Goal: Transaction & Acquisition: Download file/media

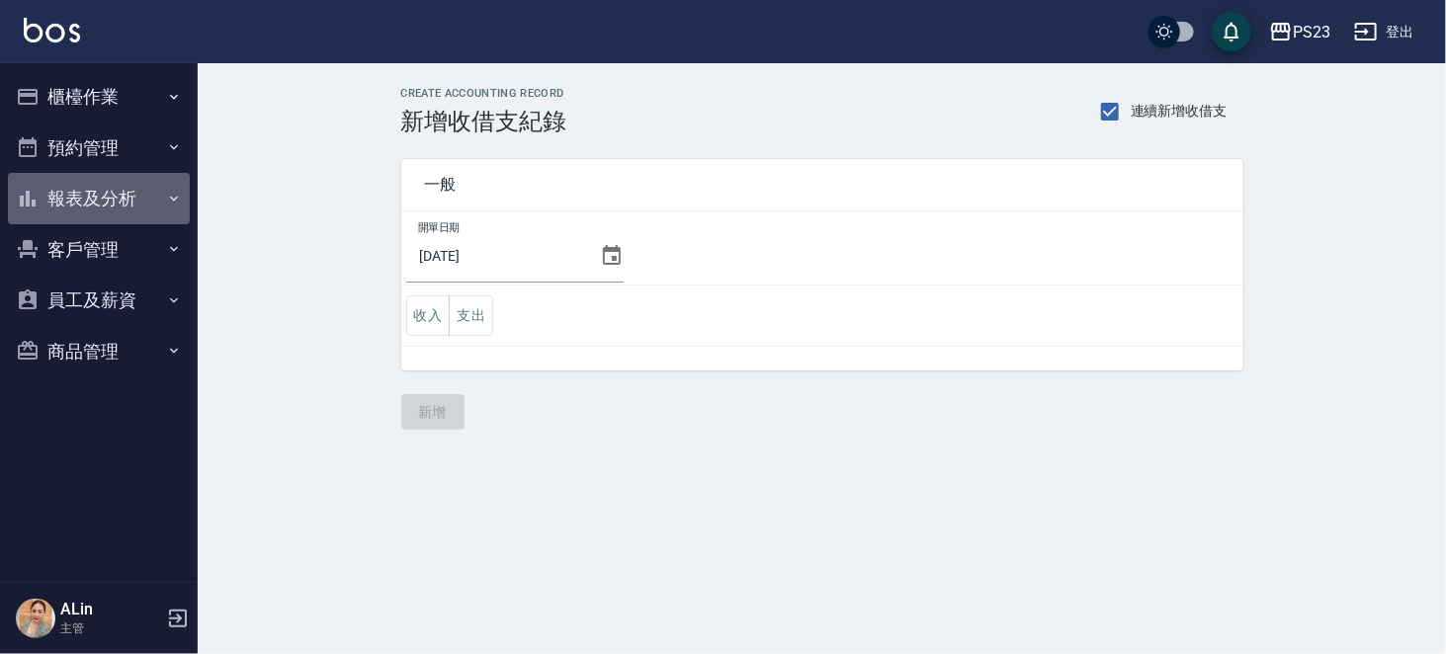
click at [139, 201] on button "報表及分析" at bounding box center [99, 198] width 182 height 51
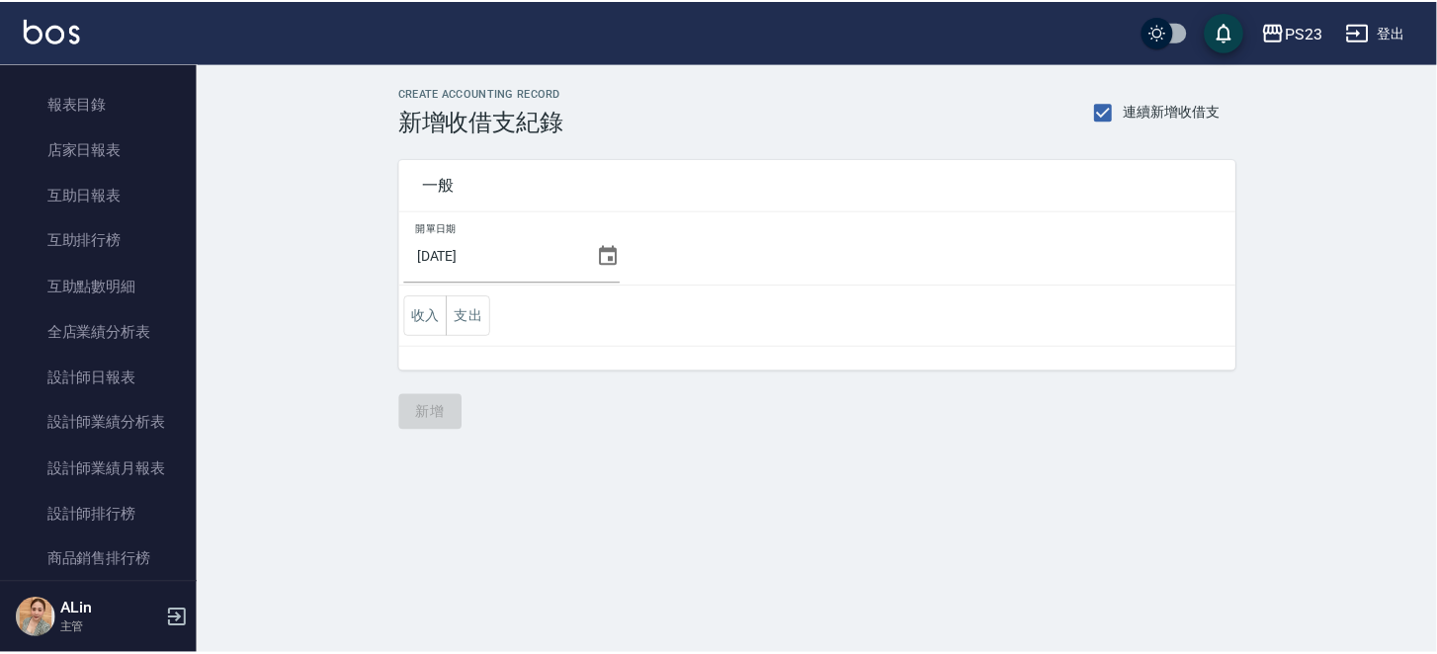
scroll to position [296, 0]
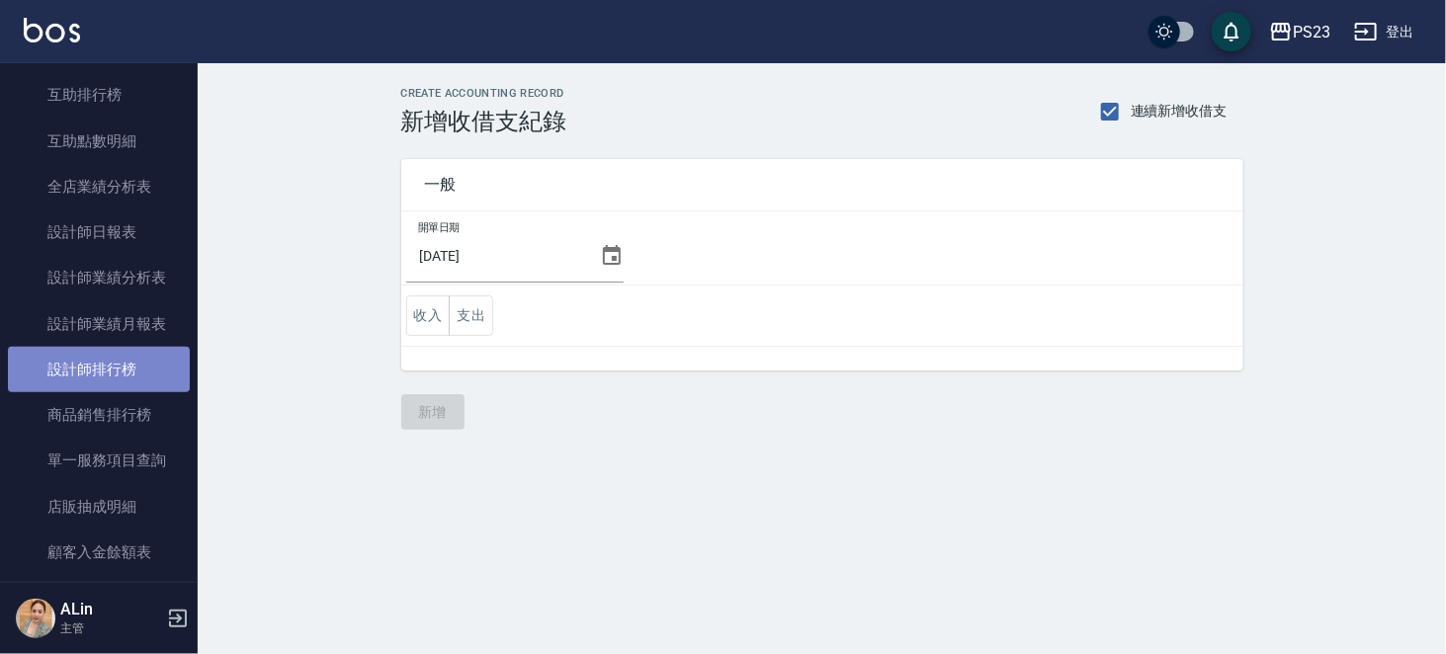
drag, startPoint x: 127, startPoint y: 367, endPoint x: 167, endPoint y: 374, distance: 40.1
click at [127, 366] on link "設計師排行榜" at bounding box center [99, 369] width 182 height 45
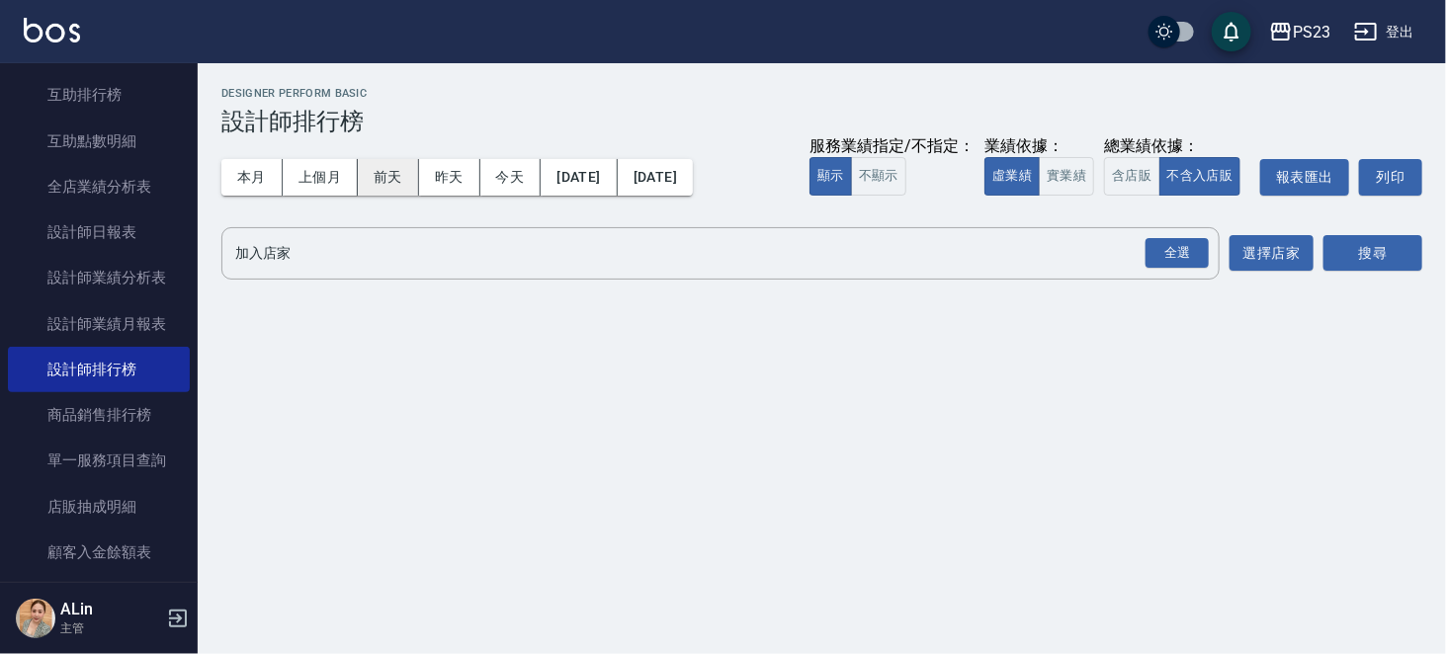
drag, startPoint x: 335, startPoint y: 174, endPoint x: 366, endPoint y: 167, distance: 31.4
click at [341, 170] on button "上個月" at bounding box center [320, 177] width 75 height 37
click at [1069, 269] on div "全選" at bounding box center [1176, 253] width 63 height 31
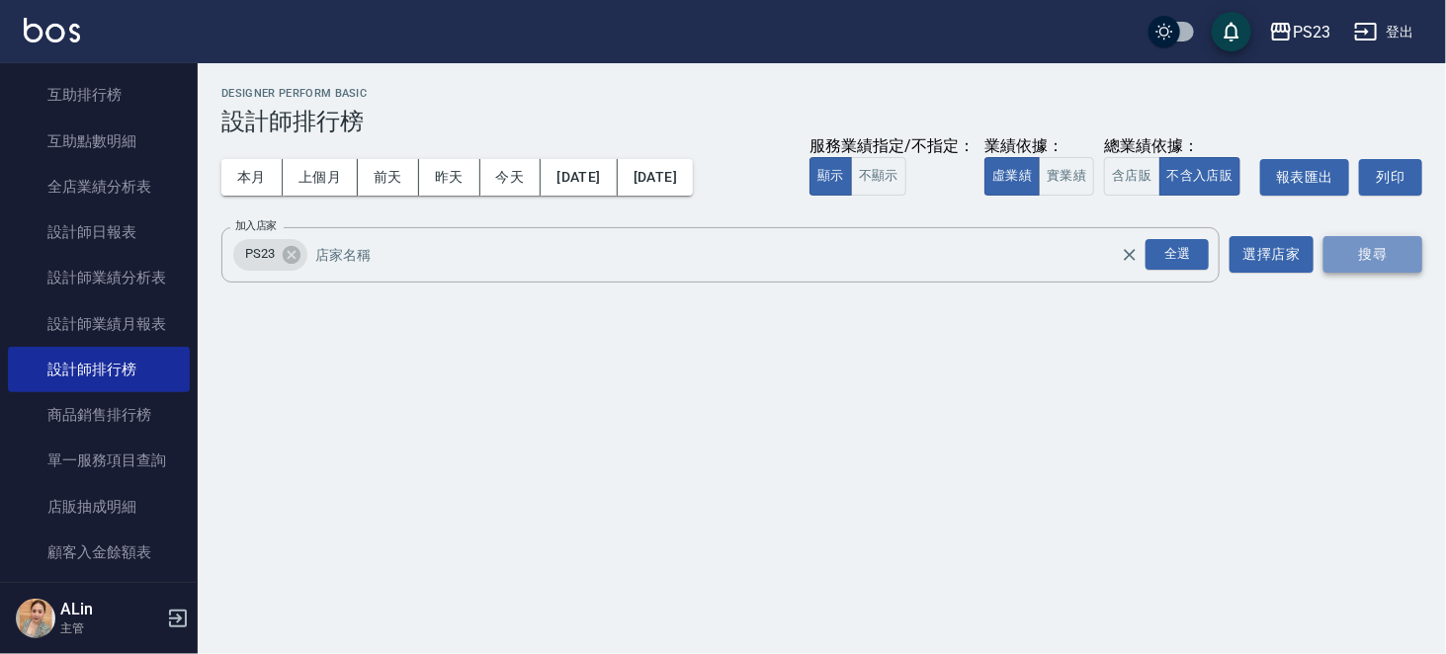
click at [1069, 273] on button "搜尋" at bounding box center [1372, 254] width 99 height 37
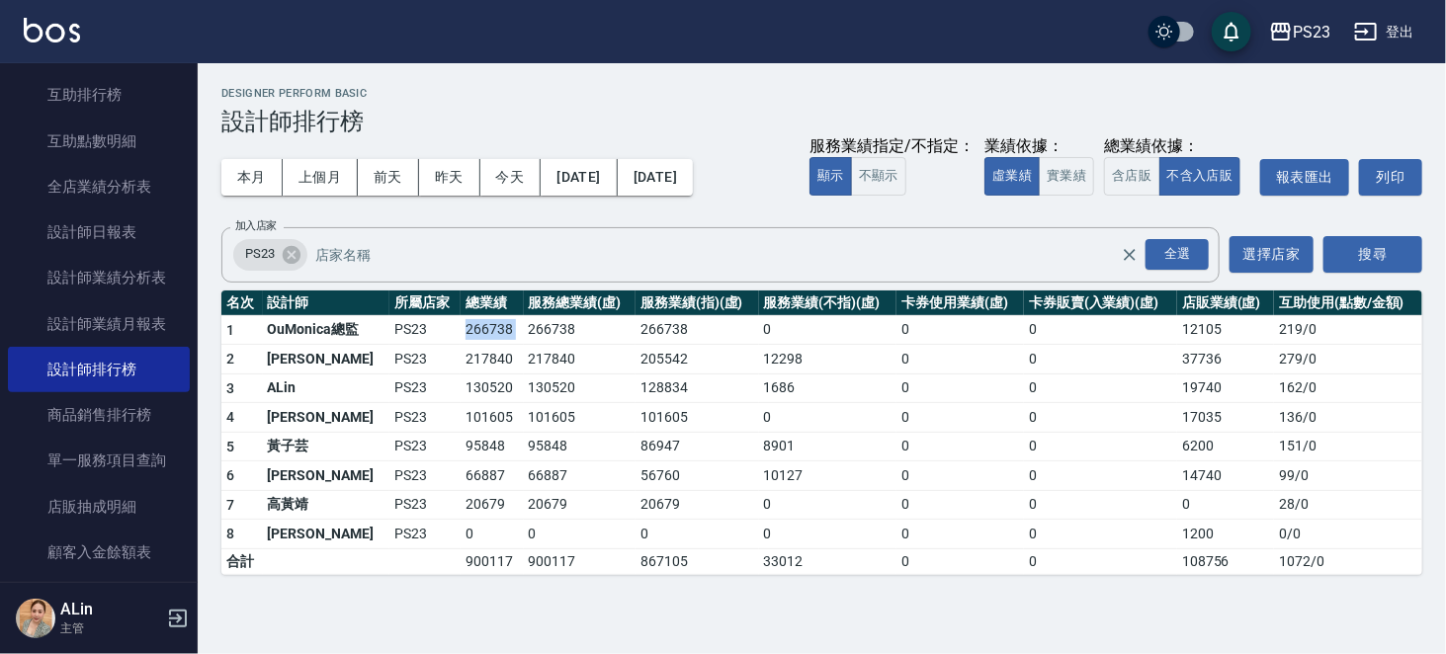
drag, startPoint x: 447, startPoint y: 370, endPoint x: 508, endPoint y: 373, distance: 61.3
click at [509, 345] on tr "1 OuMonica總監 PS23 266738 266738 266738 0 0 0 12105 219 / 0" at bounding box center [821, 330] width 1201 height 30
copy tr "266738"
drag, startPoint x: 453, startPoint y: 404, endPoint x: 503, endPoint y: 402, distance: 50.4
click at [503, 375] on td "217840" at bounding box center [492, 360] width 62 height 30
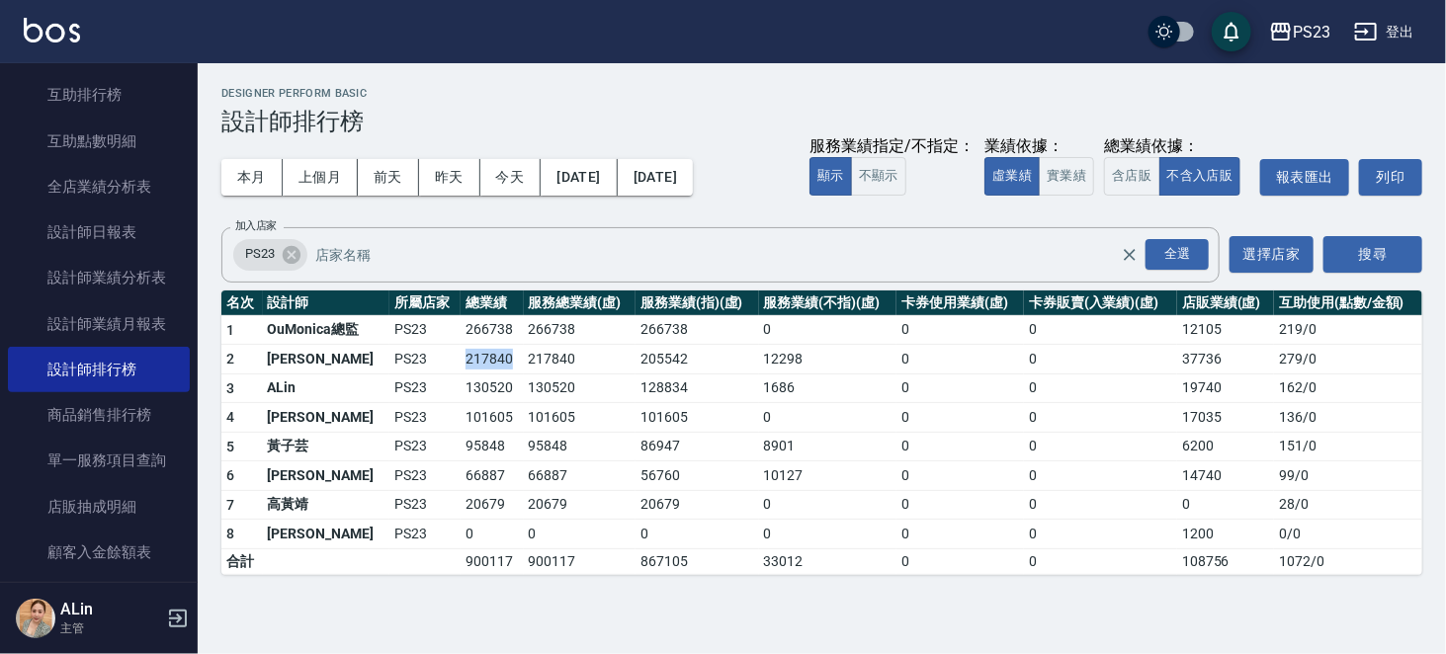
copy td "217840"
drag, startPoint x: 452, startPoint y: 436, endPoint x: 508, endPoint y: 434, distance: 56.4
click at [508, 403] on td "130520" at bounding box center [492, 389] width 62 height 30
copy td "130520"
drag, startPoint x: 455, startPoint y: 462, endPoint x: 511, endPoint y: 458, distance: 56.5
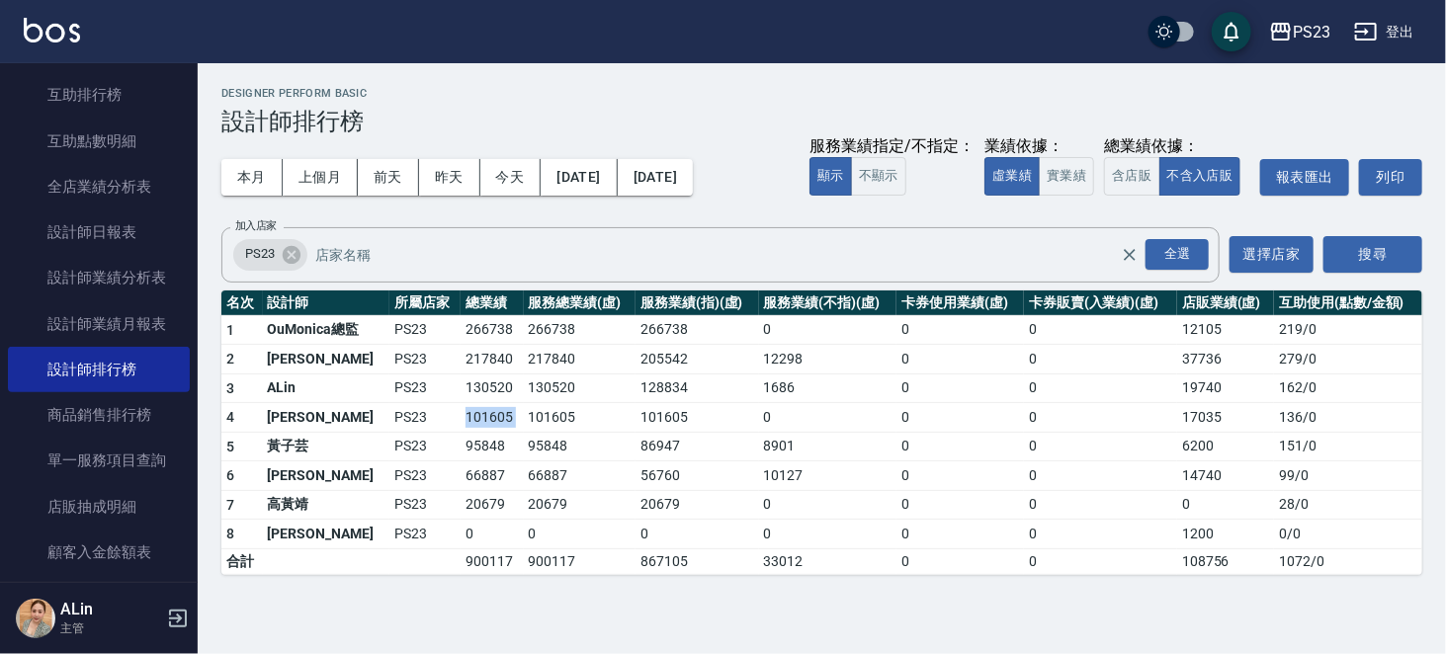
click at [511, 433] on tr "4 [PERSON_NAME]PS23 101605 101605 101605 0 0 0 17035 136 / 0" at bounding box center [821, 418] width 1201 height 30
copy td "101605"
drag, startPoint x: 460, startPoint y: 494, endPoint x: 503, endPoint y: 491, distance: 43.6
click at [503, 449] on td "95848" at bounding box center [492, 447] width 62 height 30
copy td "95848"
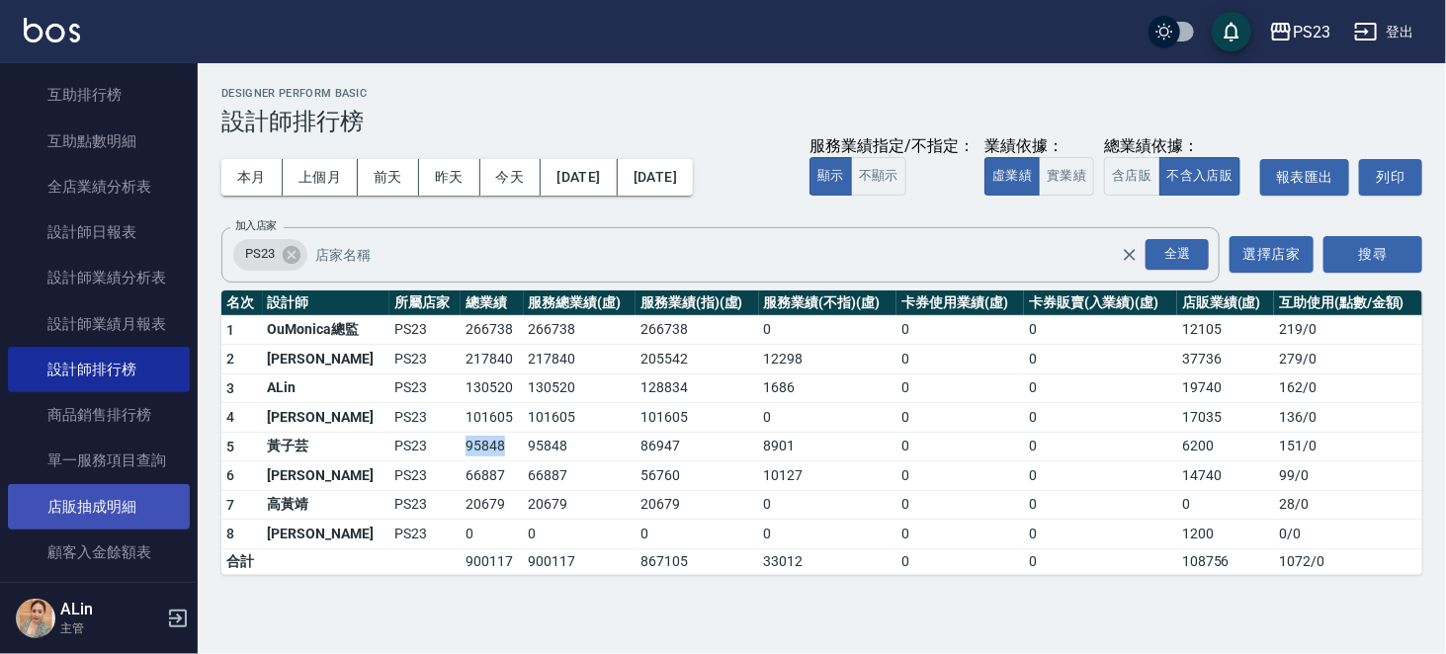
click at [126, 449] on link "店販抽成明細" at bounding box center [99, 506] width 182 height 45
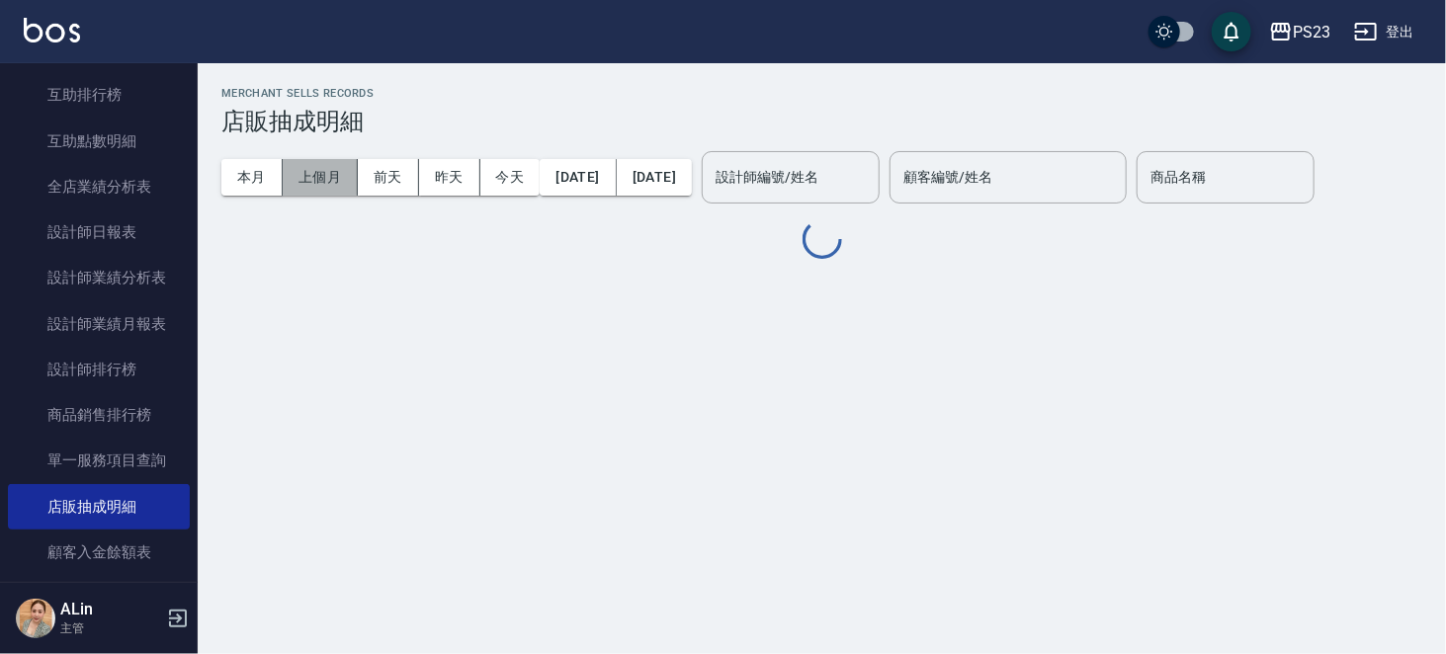
drag, startPoint x: 317, startPoint y: 177, endPoint x: 506, endPoint y: 186, distance: 189.0
click at [318, 177] on button "上個月" at bounding box center [320, 177] width 75 height 37
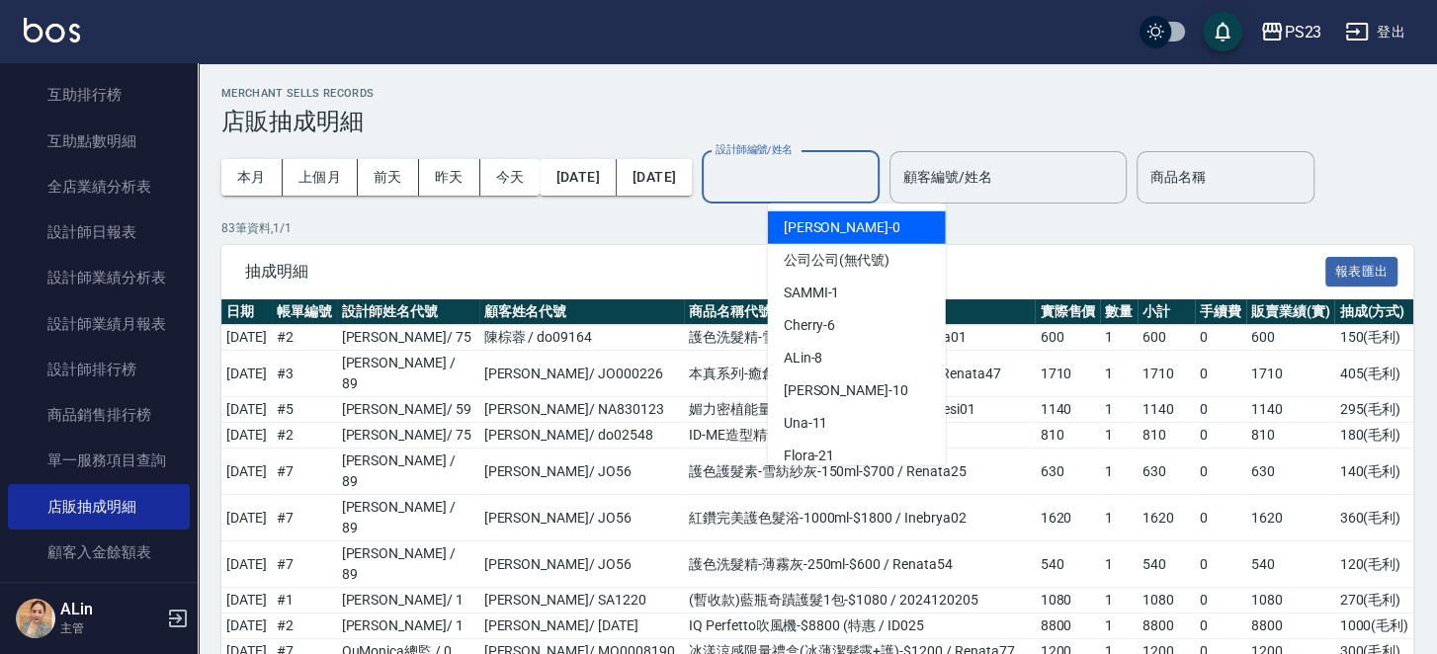
click at [850, 185] on input "設計師編號/姓名" at bounding box center [791, 177] width 160 height 35
click at [888, 229] on div "[PERSON_NAME] -0" at bounding box center [857, 227] width 178 height 33
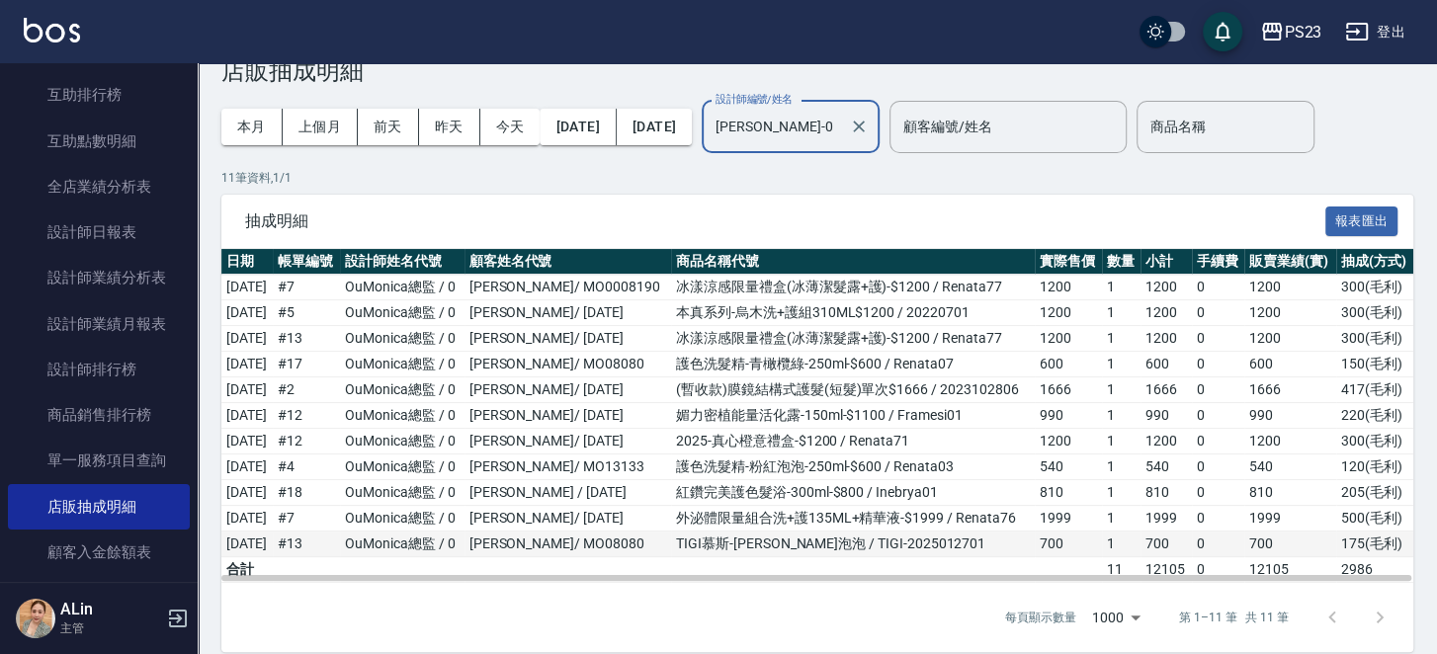
scroll to position [76, 0]
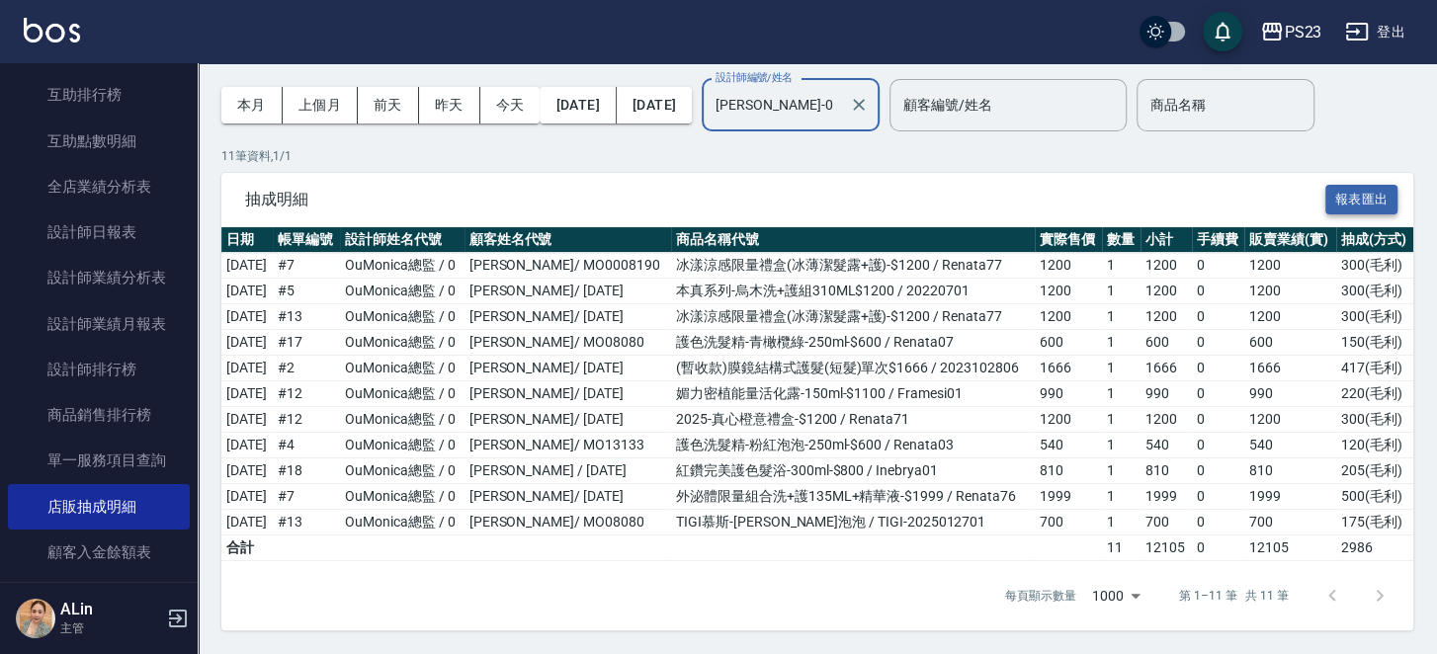
click at [1069, 195] on button "報表匯出" at bounding box center [1361, 200] width 73 height 31
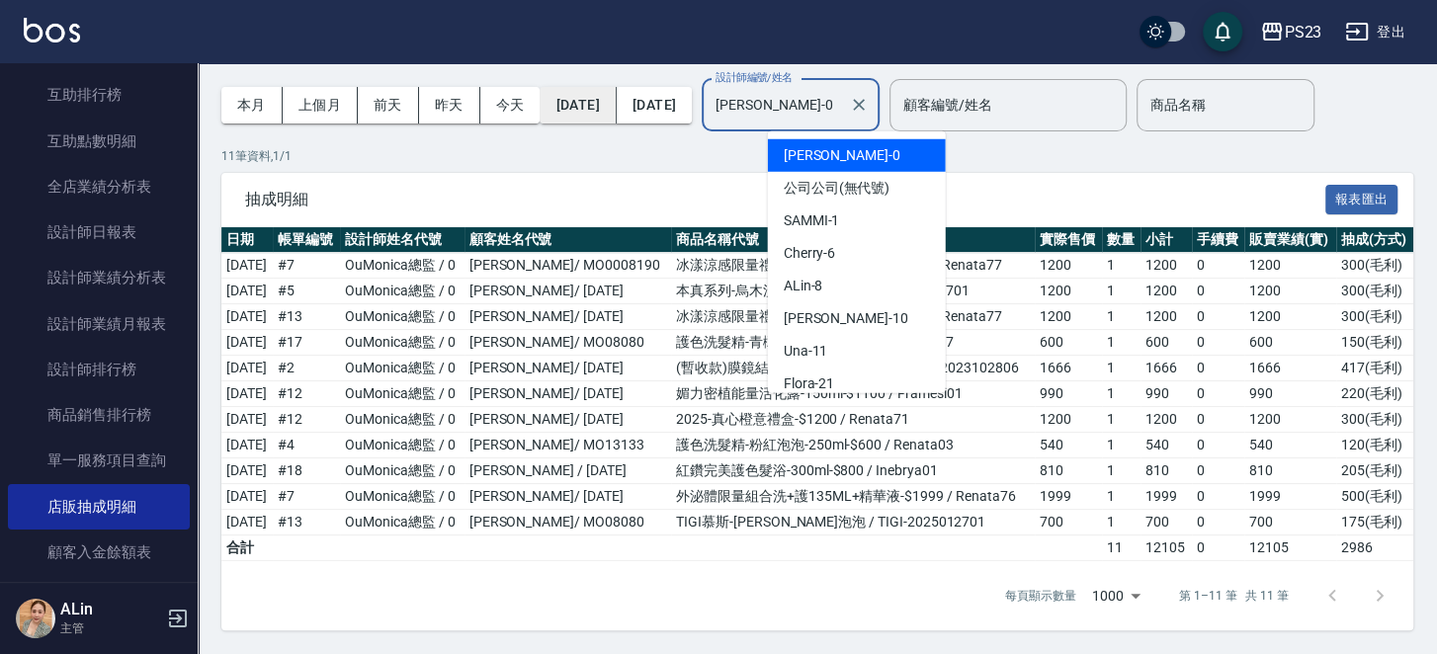
drag, startPoint x: 855, startPoint y: 97, endPoint x: 588, endPoint y: 107, distance: 267.0
click at [586, 108] on div "本月 上個月 [DATE] [DATE] [DATE] [DATE] [DATE] 設計師編號/姓名 [PERSON_NAME]-0 設計師編號/姓名 顧客編…" at bounding box center [673, 105] width 905 height 84
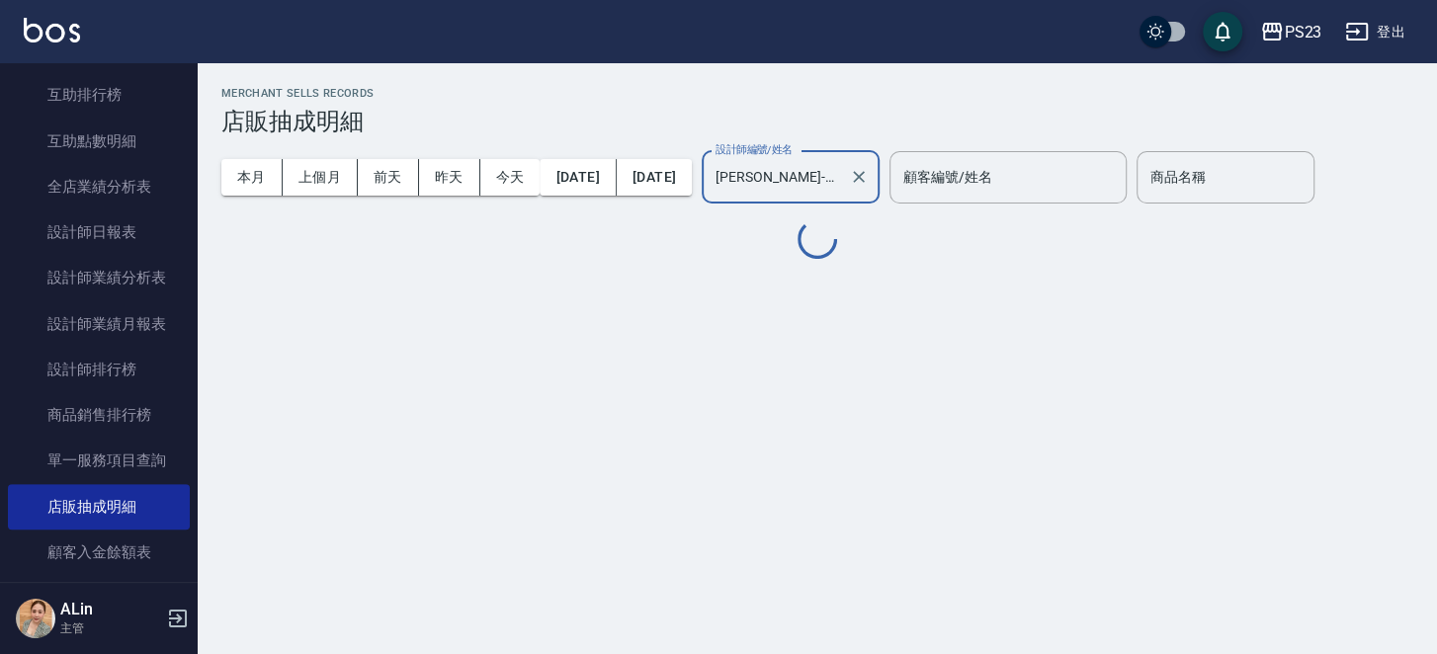
scroll to position [0, 0]
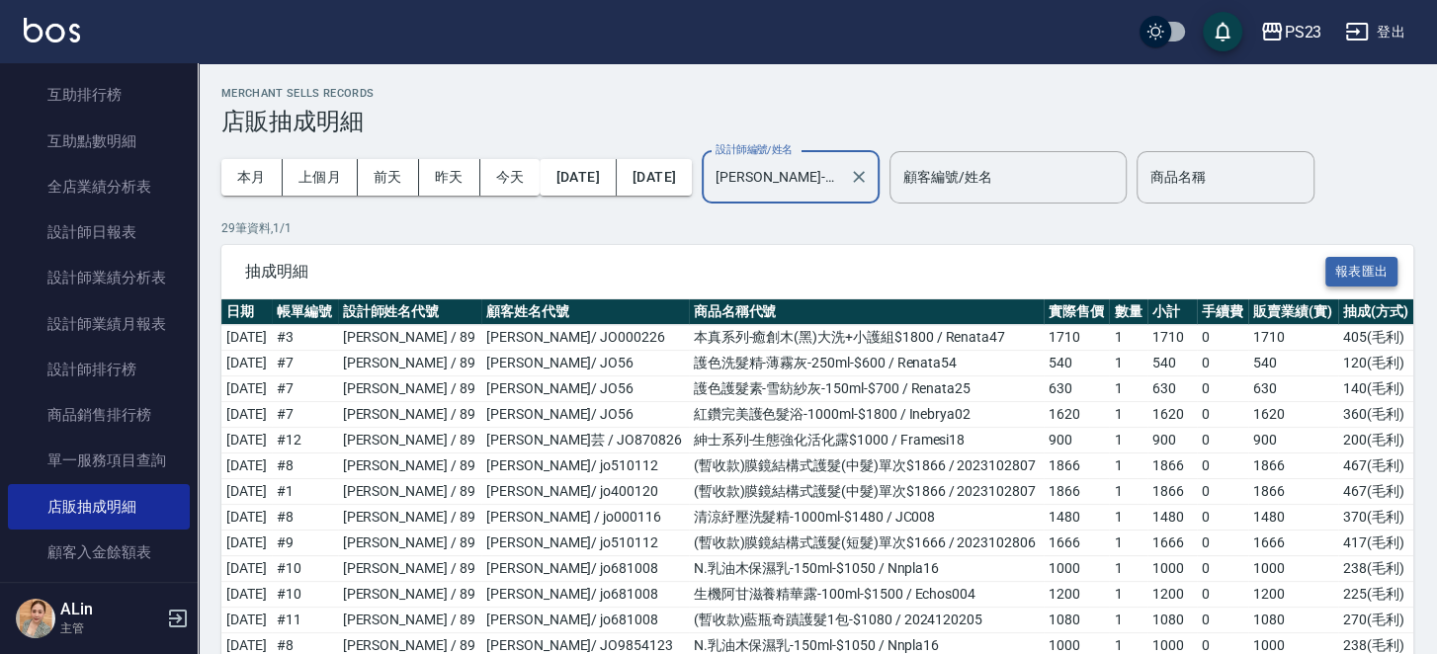
click at [1069, 278] on button "報表匯出" at bounding box center [1361, 272] width 73 height 31
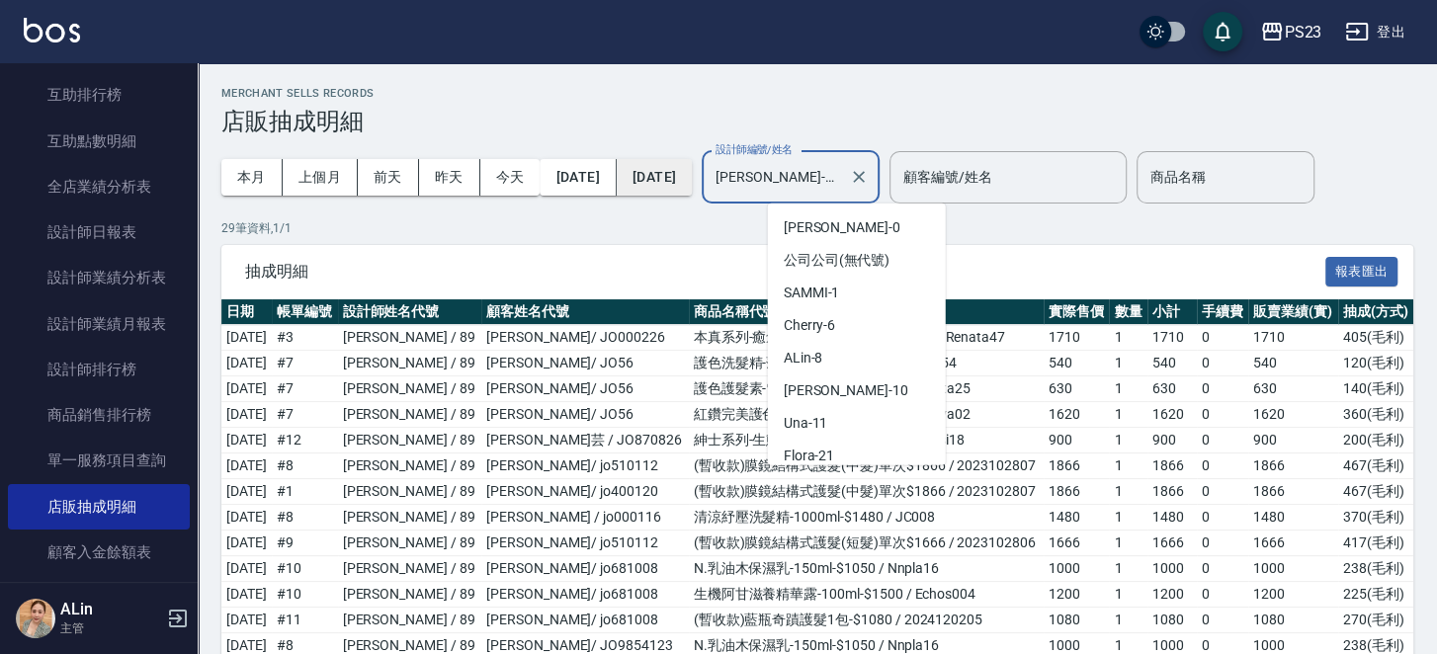
drag, startPoint x: 795, startPoint y: 171, endPoint x: 714, endPoint y: 189, distance: 83.0
click at [719, 185] on div "本月 上個月 [DATE] [DATE] [DATE] [DATE] [DATE] 設計師編號/姓名 [PERSON_NAME]-89 設計師編號/姓名 顧客…" at bounding box center [673, 177] width 905 height 84
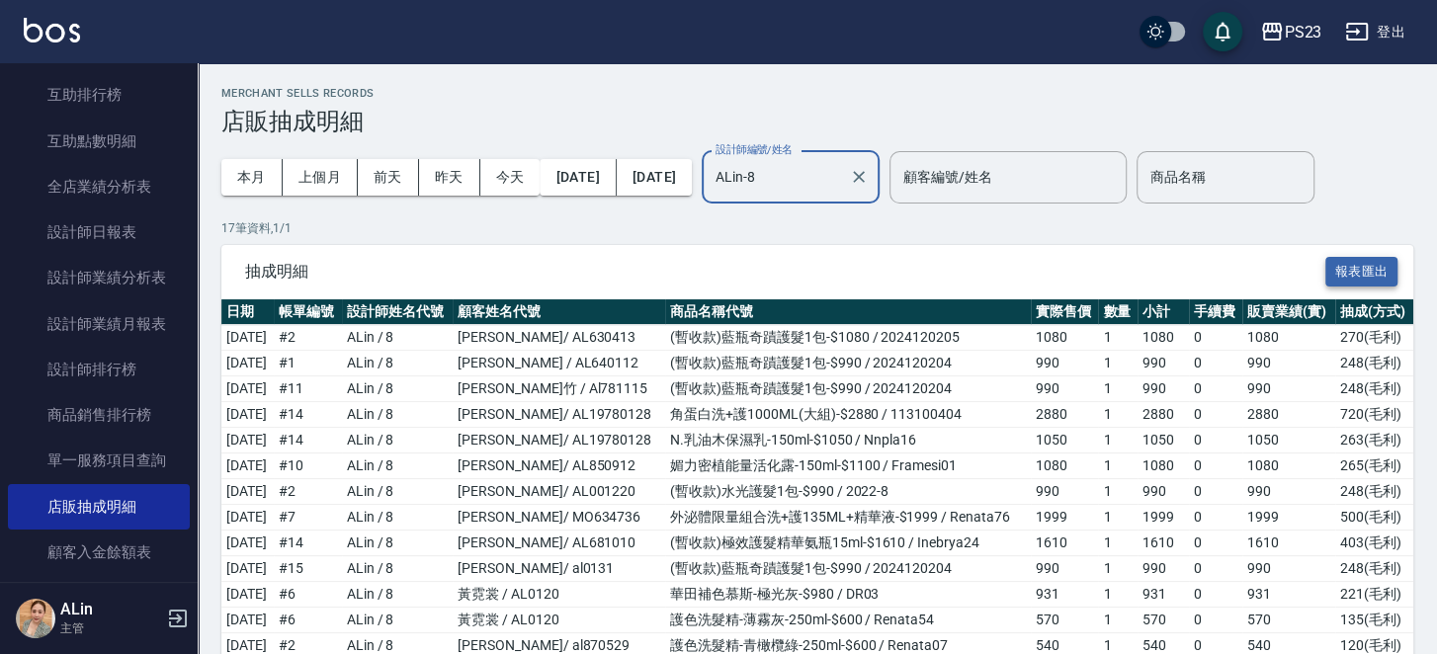
click at [1069, 264] on button "報表匯出" at bounding box center [1361, 272] width 73 height 31
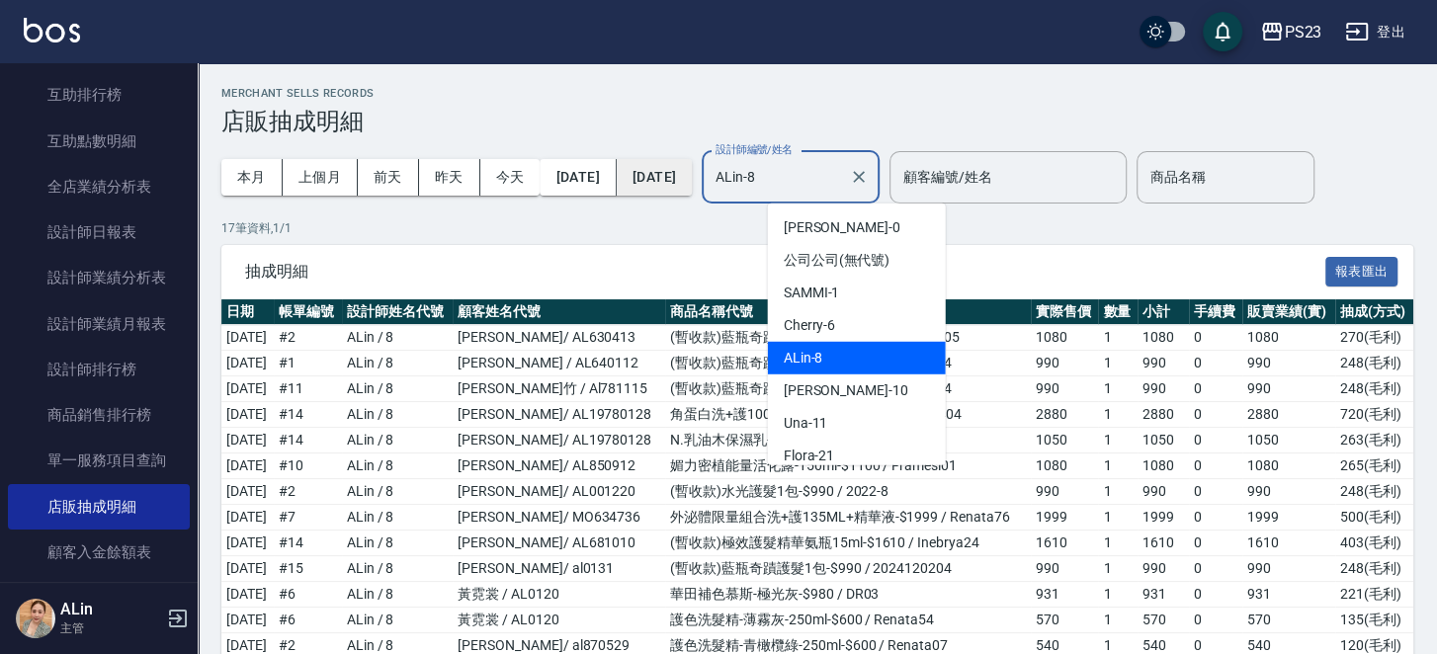
drag, startPoint x: 852, startPoint y: 177, endPoint x: 649, endPoint y: 175, distance: 202.6
click at [649, 175] on div "本月 上個月 [DATE] [DATE] [DATE] [DATE] [DATE] 設計師編號/姓名 ALin-8 設計師編號/姓名 顧客編號/姓名 顧客編號…" at bounding box center [673, 177] width 905 height 84
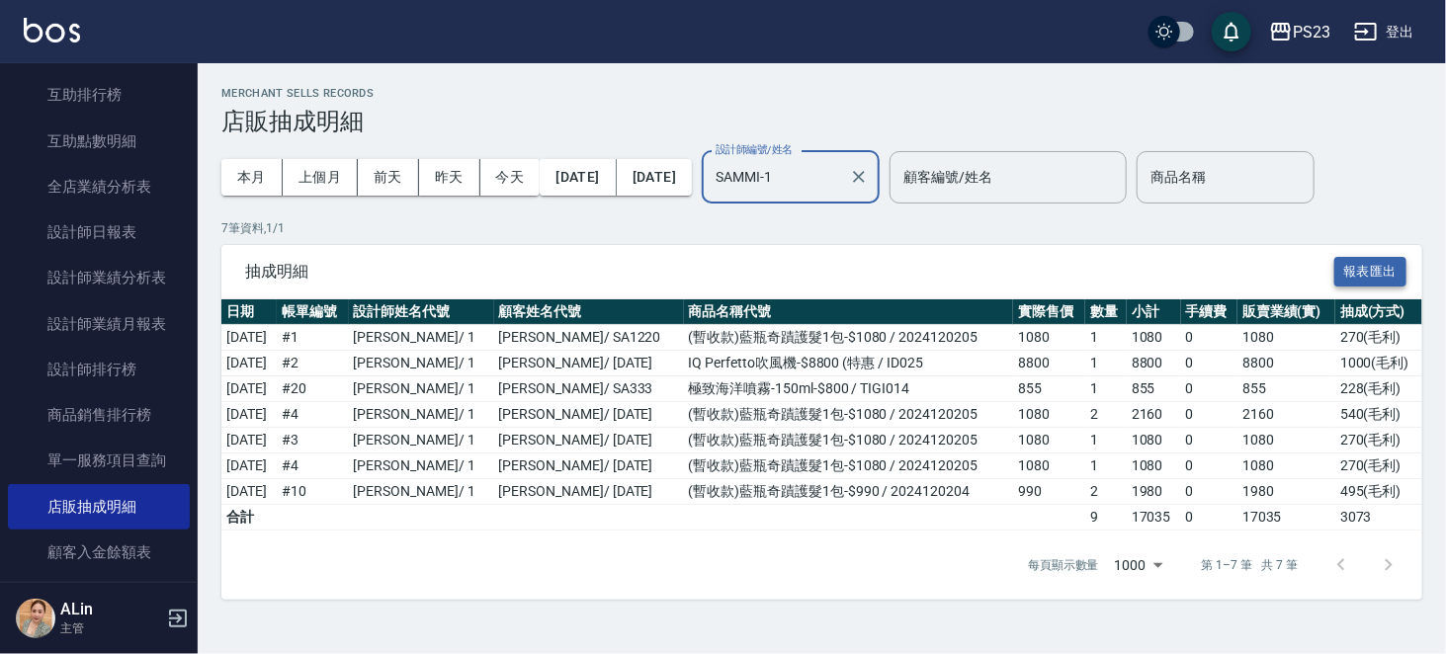
click at [1069, 267] on button "報表匯出" at bounding box center [1370, 272] width 73 height 31
drag, startPoint x: 854, startPoint y: 167, endPoint x: 500, endPoint y: 174, distance: 353.9
click at [502, 174] on div "本月 上個月 [DATE] [DATE] [DATE] [DATE] [DATE] 設計師編號/姓名 [PERSON_NAME]-1 設計師編號/姓名 顧客編…" at bounding box center [673, 177] width 905 height 84
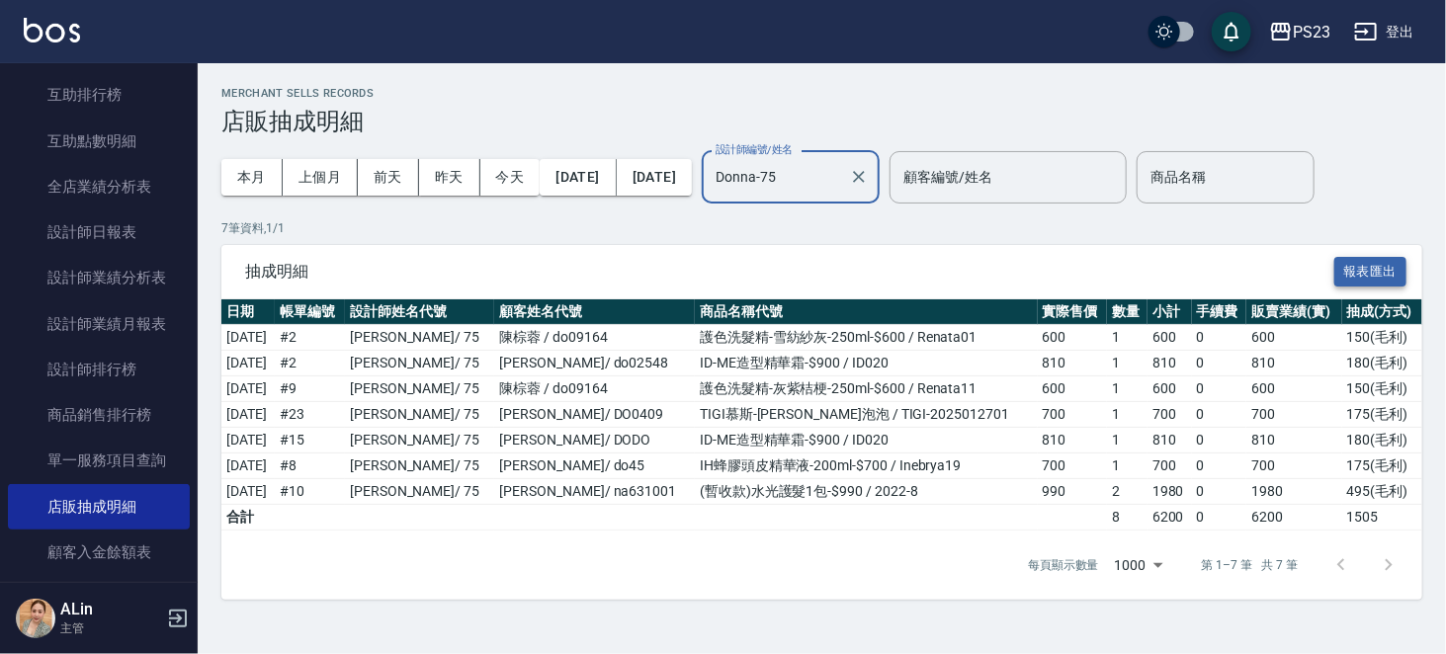
type input "Donna-75"
click at [1069, 270] on button "報表匯出" at bounding box center [1370, 272] width 73 height 31
drag, startPoint x: 882, startPoint y: 619, endPoint x: 864, endPoint y: 633, distance: 23.9
click at [882, 449] on div "Merchant Sells Records 店販抽成明細 本月 上個月 [DATE] [DATE] [DATE] [DATE] [DATE] 設計師編號/姓…" at bounding box center [822, 343] width 1248 height 560
